Goal: Information Seeking & Learning: Check status

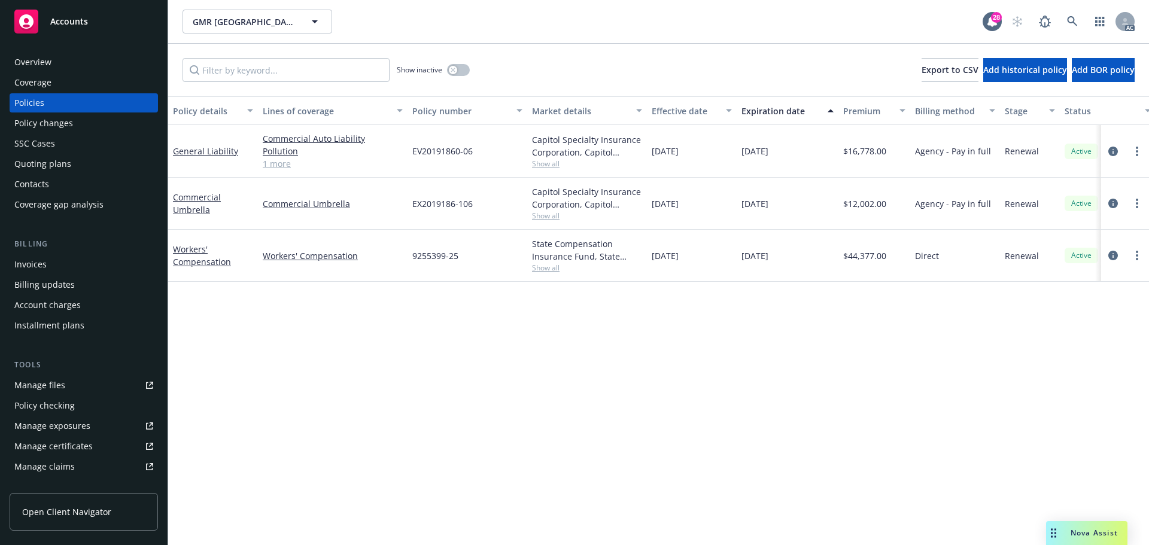
click at [272, 167] on link "1 more" at bounding box center [333, 163] width 140 height 13
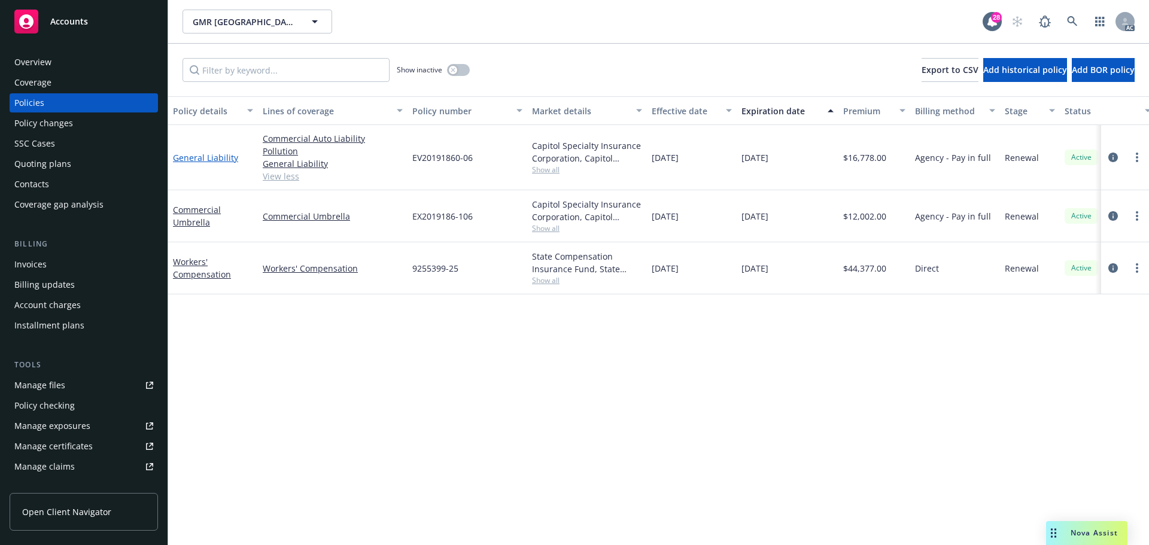
click at [216, 155] on link "General Liability" at bounding box center [205, 157] width 65 height 11
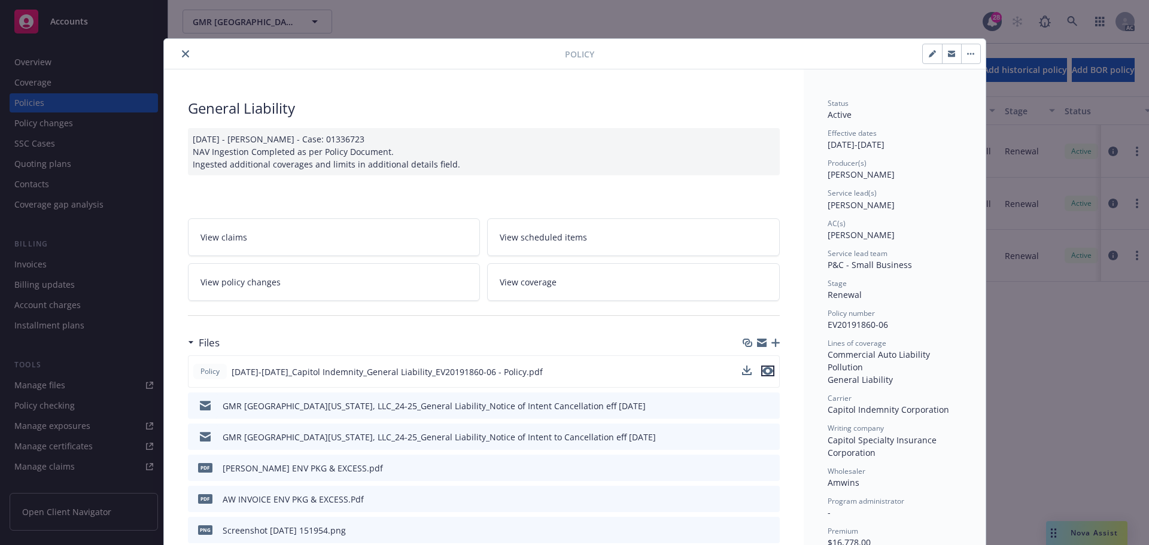
click at [763, 370] on icon "preview file" at bounding box center [767, 371] width 11 height 8
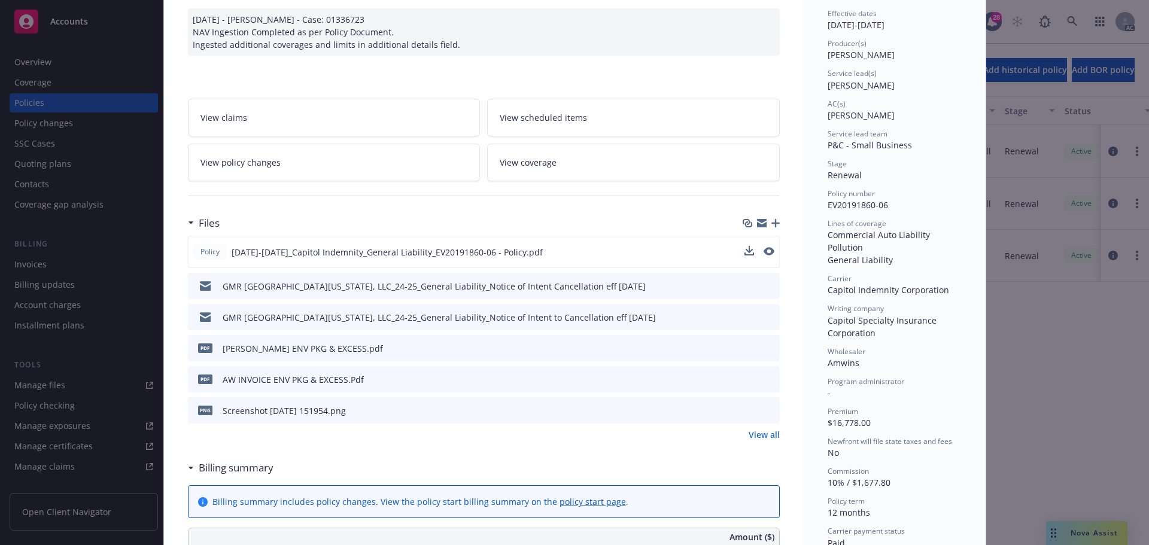
scroll to position [60, 0]
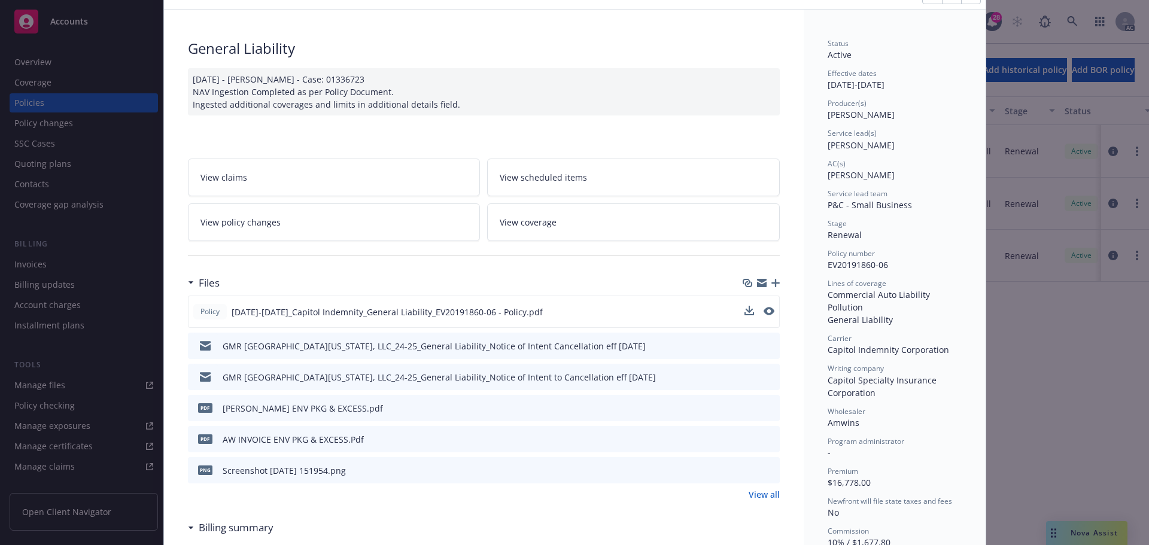
click at [252, 223] on span "View policy changes" at bounding box center [240, 222] width 80 height 13
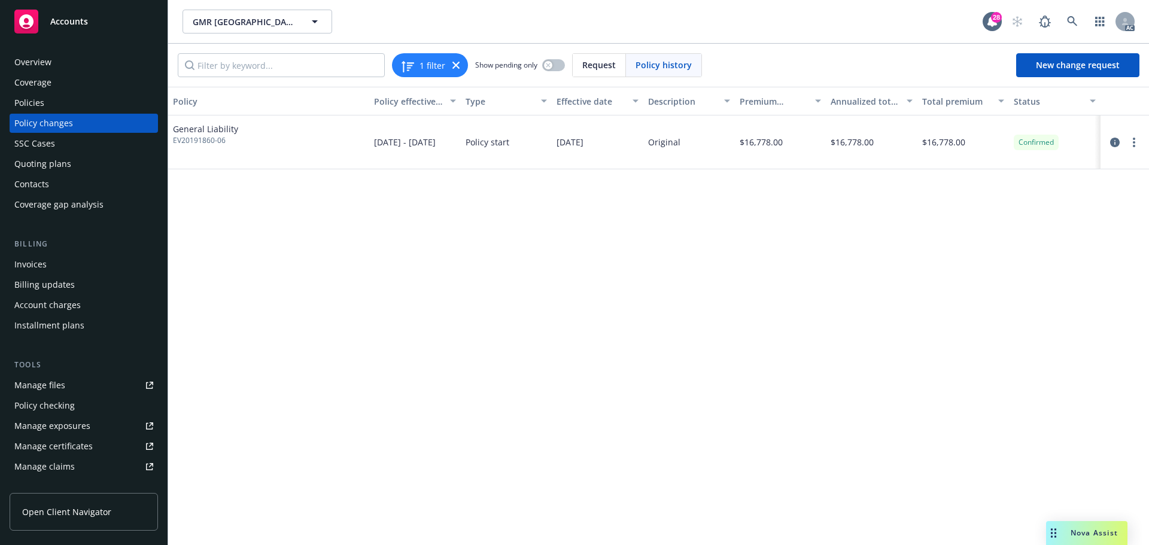
click at [51, 105] on div "Policies" at bounding box center [83, 102] width 139 height 19
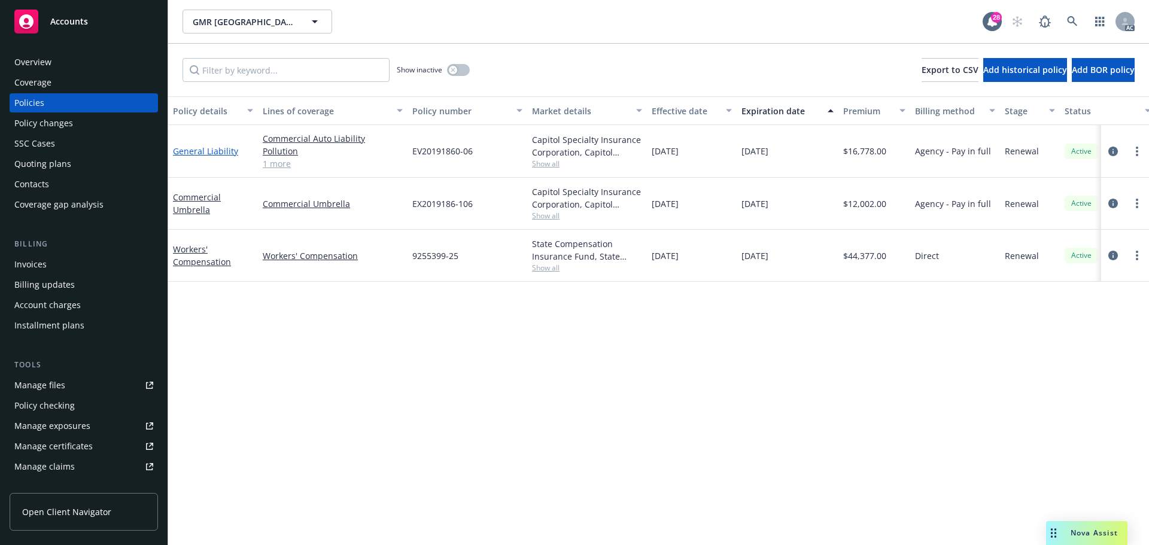
click at [208, 154] on link "General Liability" at bounding box center [205, 150] width 65 height 11
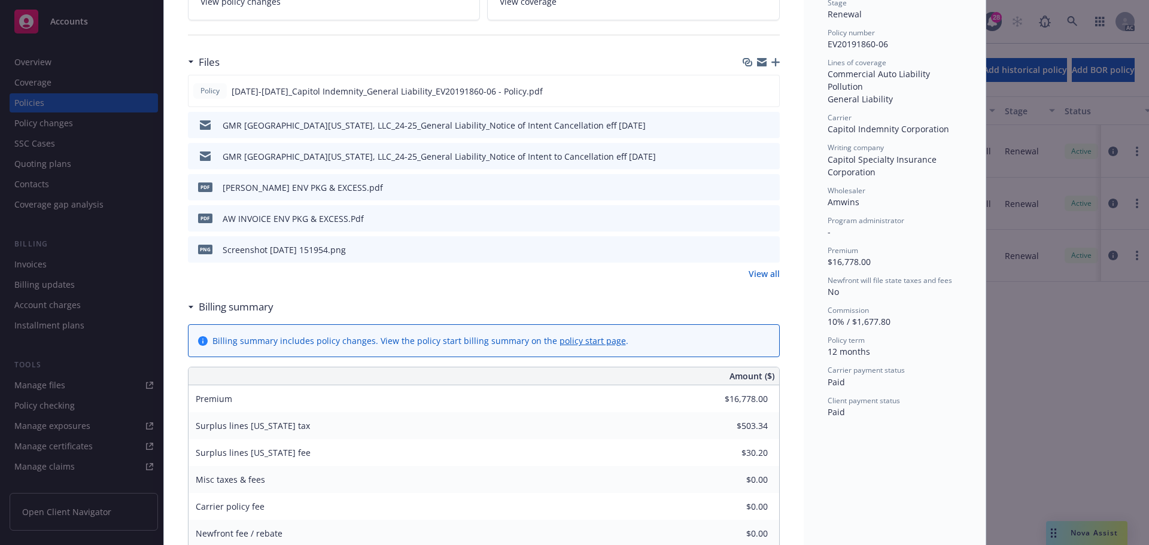
scroll to position [275, 0]
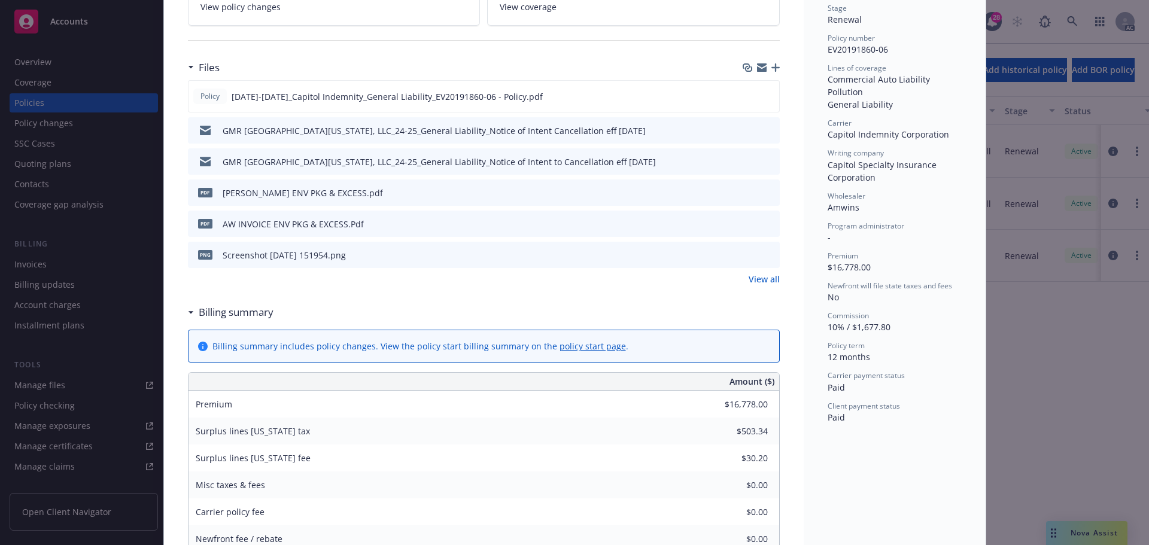
click at [766, 194] on icon "preview file" at bounding box center [768, 192] width 11 height 8
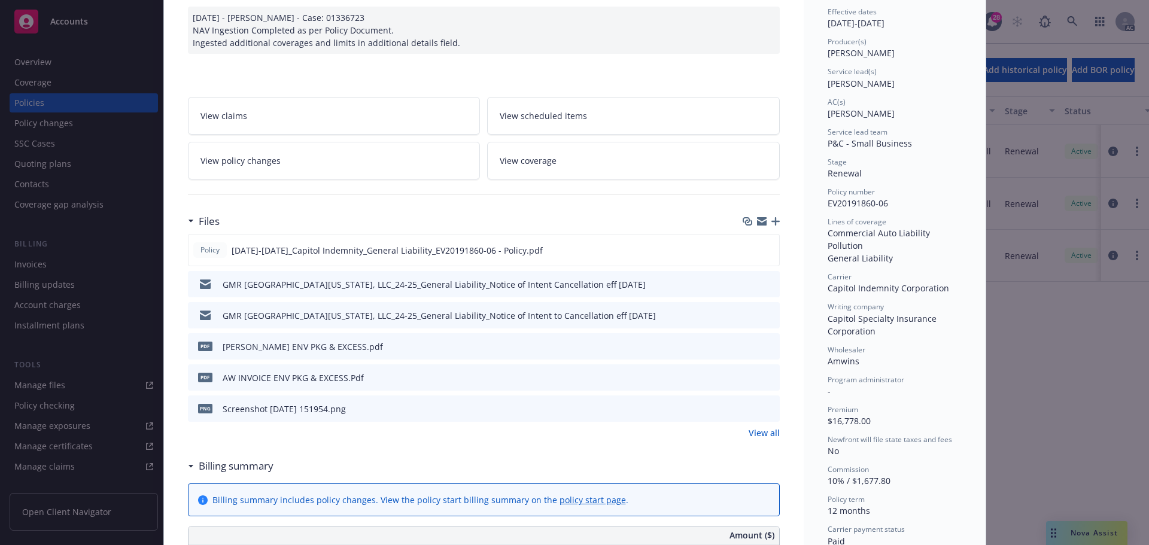
scroll to position [96, 0]
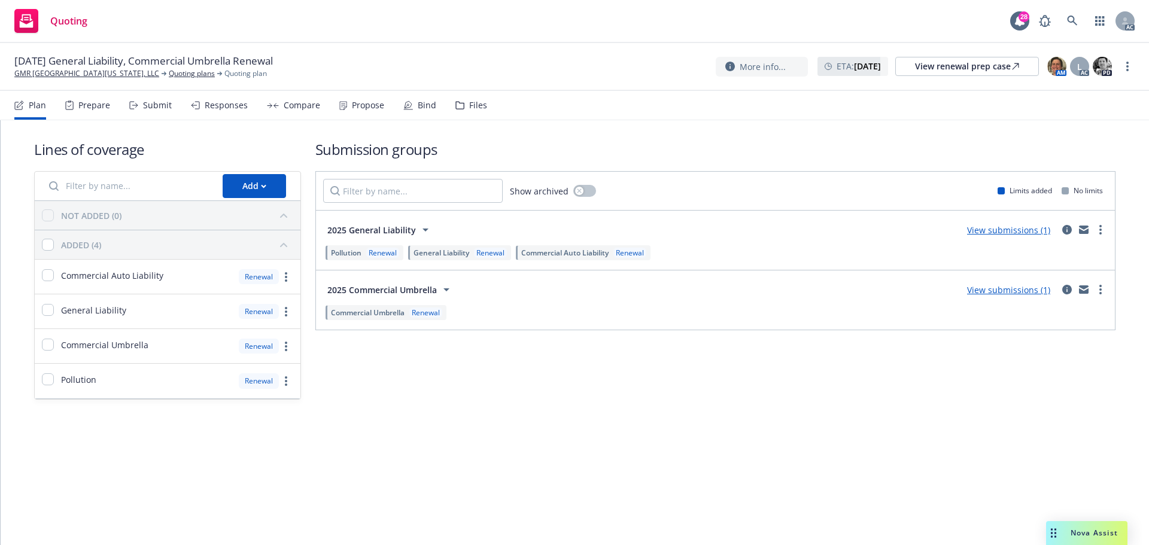
click at [214, 108] on div "Responses" at bounding box center [226, 106] width 43 height 10
